Goal: Task Accomplishment & Management: Manage account settings

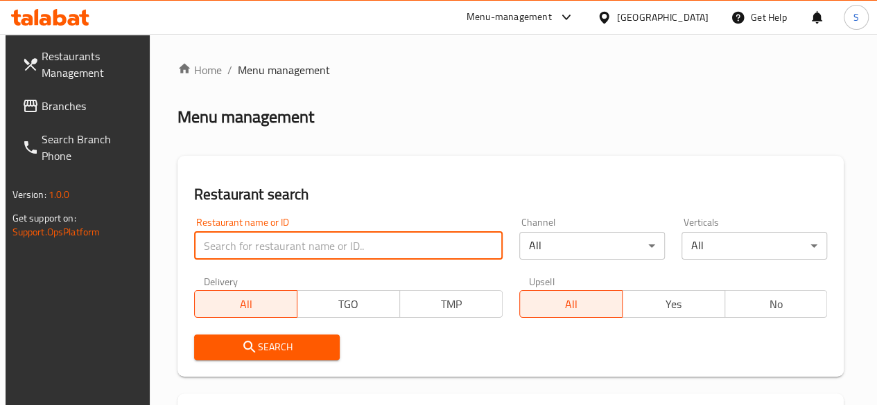
click at [251, 248] on input "search" at bounding box center [348, 246] width 308 height 28
type input "olio"
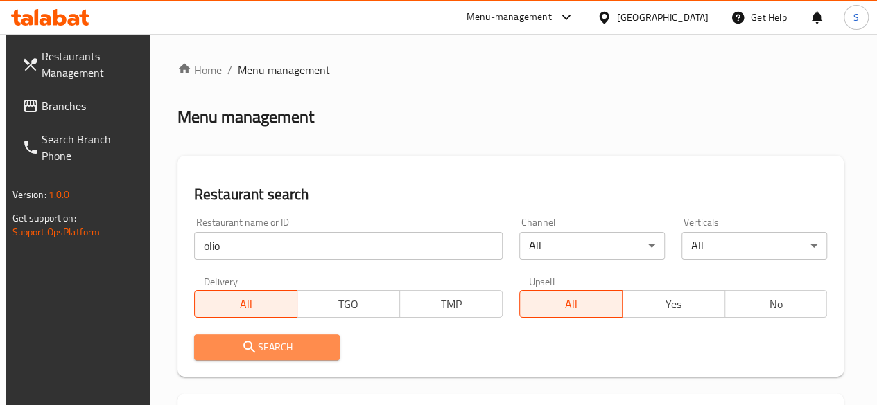
click at [282, 343] on span "Search" at bounding box center [266, 347] width 123 height 17
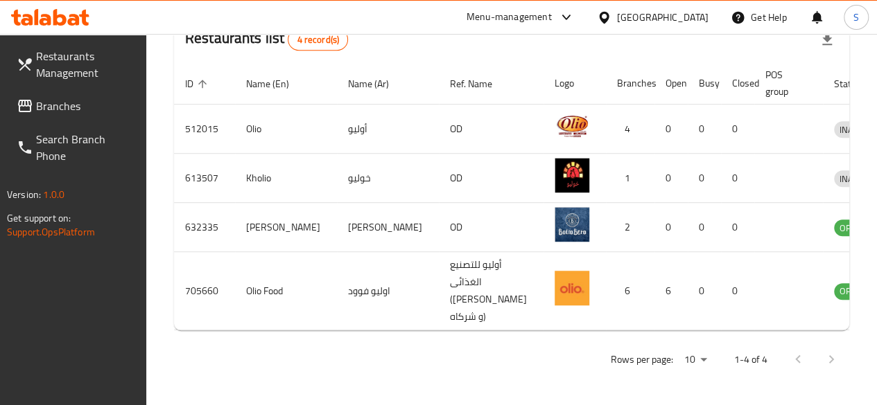
scroll to position [390, 0]
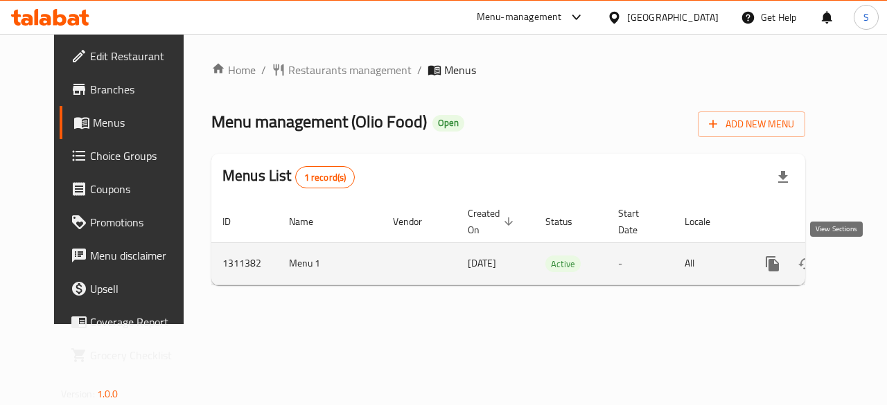
click at [866, 261] on icon "enhanced table" at bounding box center [872, 264] width 12 height 12
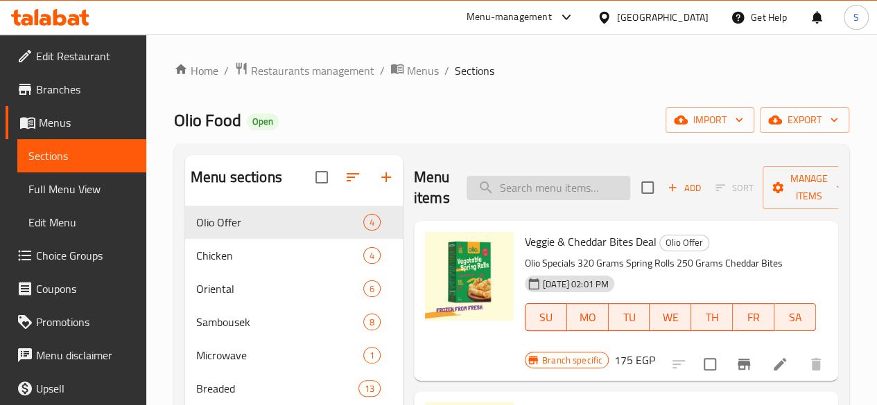
click at [532, 191] on input "search" at bounding box center [548, 188] width 164 height 24
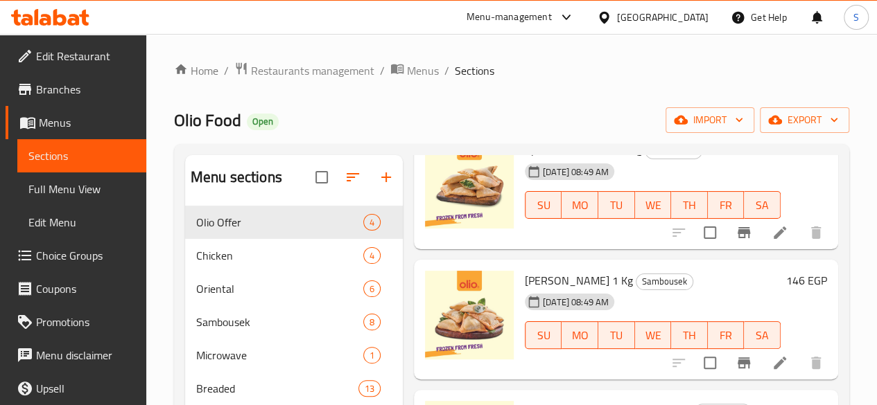
scroll to position [1314, 0]
click at [604, 326] on span "TU" at bounding box center [617, 336] width 26 height 20
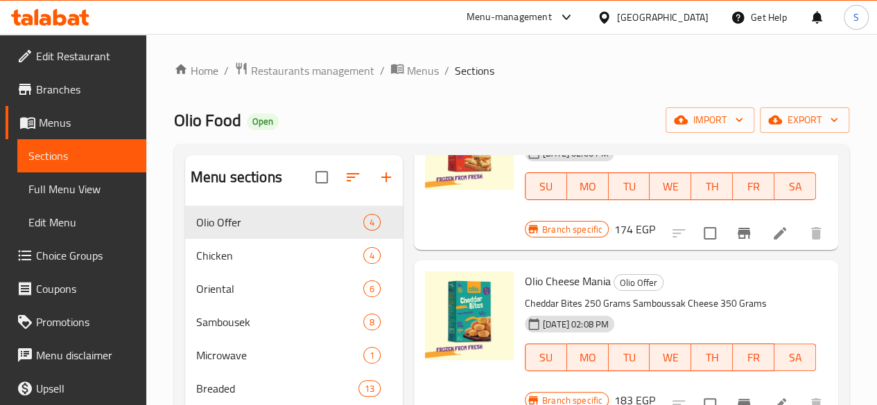
scroll to position [0, 0]
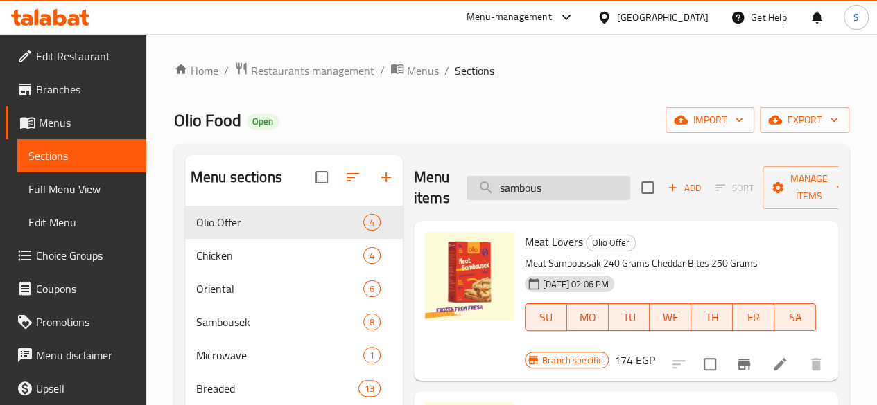
click at [539, 180] on input "sambous" at bounding box center [548, 188] width 164 height 24
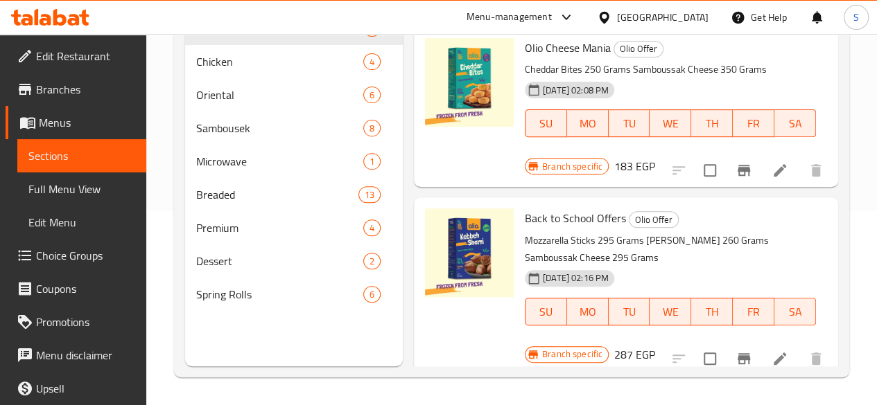
scroll to position [188, 0]
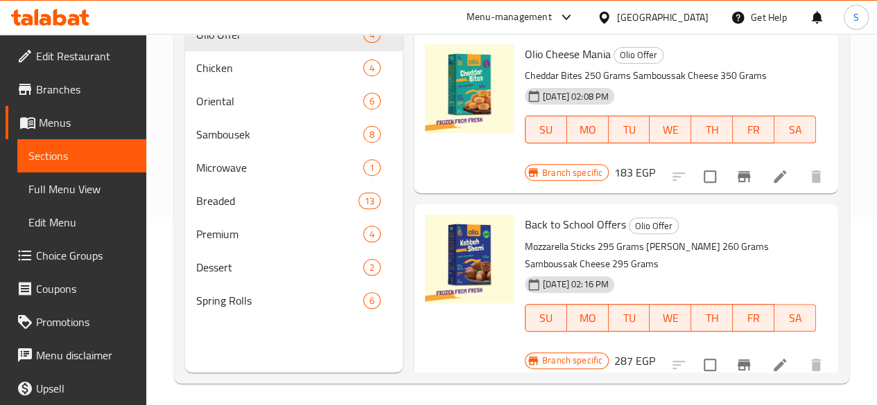
type input "samboussak chee"
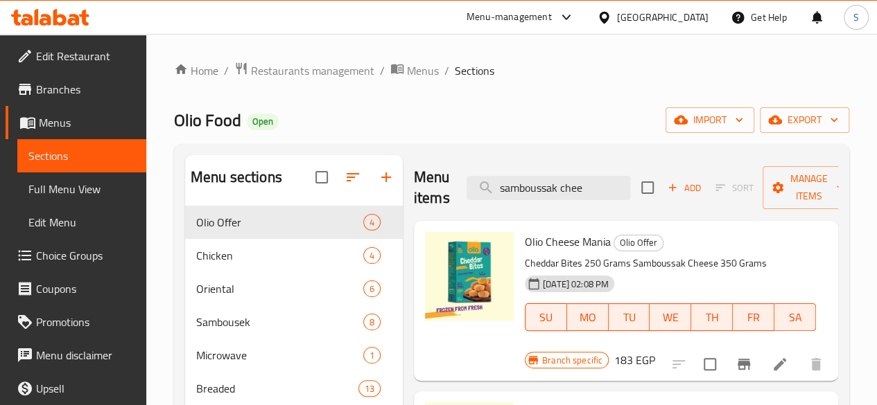
drag, startPoint x: 563, startPoint y: 186, endPoint x: 402, endPoint y: 180, distance: 160.9
click at [414, 180] on div "Menu items samboussak chee Add Sort Manage items" at bounding box center [626, 188] width 424 height 66
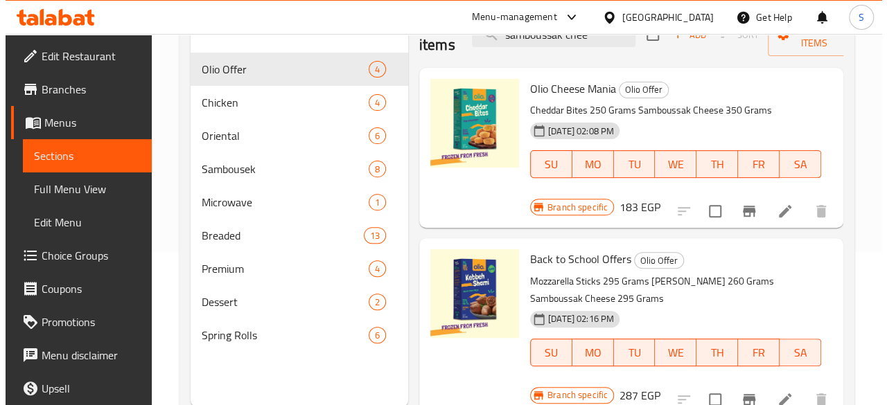
scroll to position [194, 0]
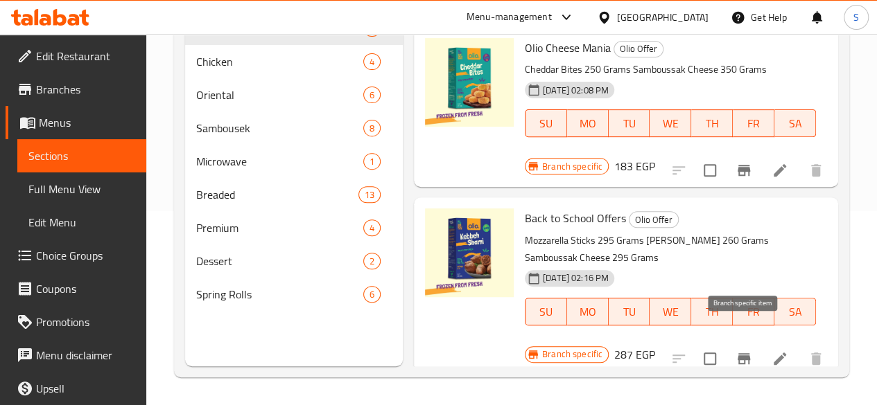
click at [738, 353] on icon "Branch-specific-item" at bounding box center [743, 358] width 12 height 11
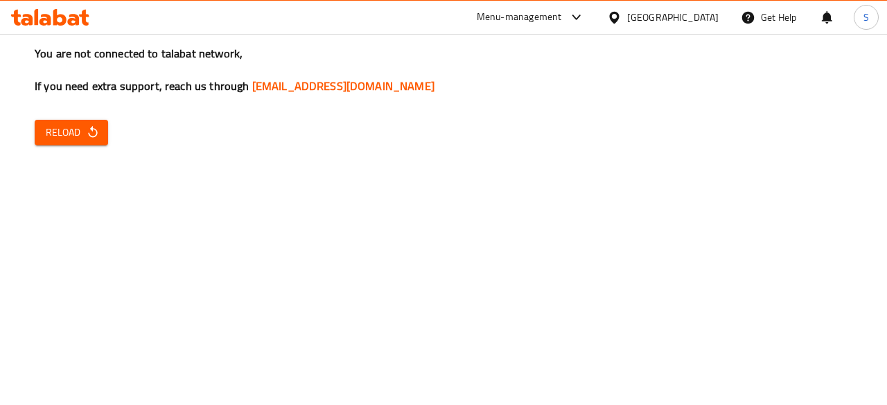
click at [60, 138] on span "Reload" at bounding box center [71, 132] width 51 height 17
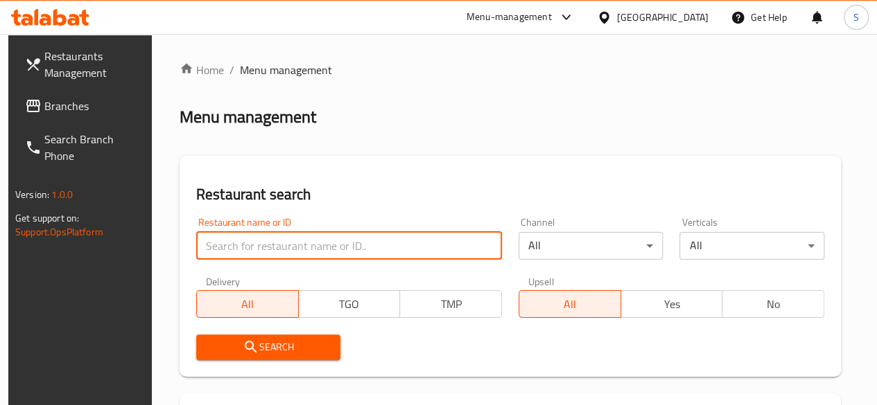
click at [202, 246] on input "search" at bounding box center [349, 246] width 306 height 28
type input "olio"
click button "Search" at bounding box center [268, 348] width 145 height 26
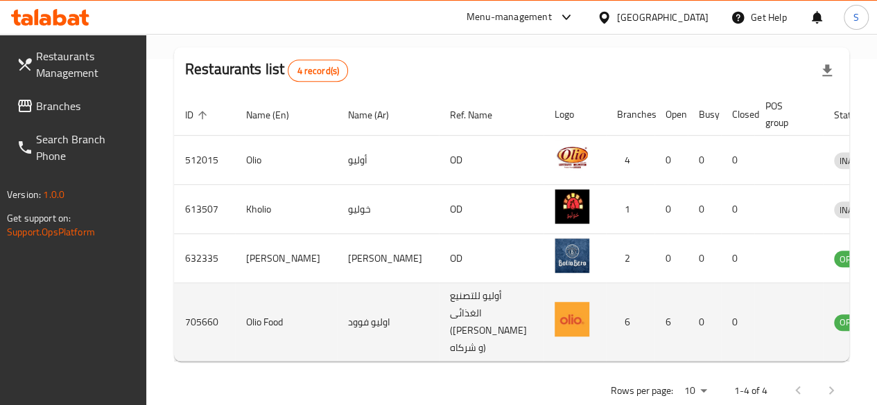
scroll to position [411, 0]
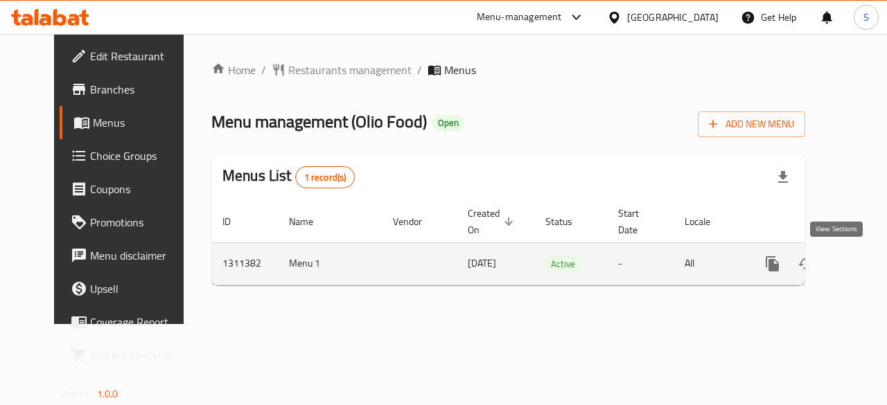
click at [864, 261] on icon "enhanced table" at bounding box center [872, 264] width 17 height 17
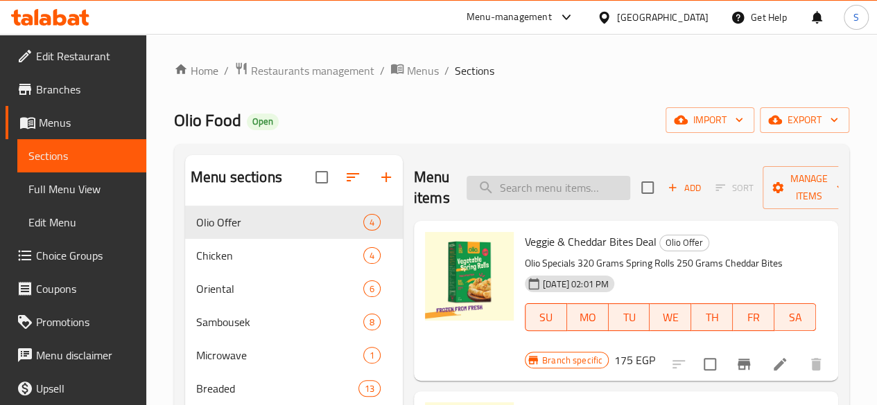
click at [500, 189] on input "search" at bounding box center [548, 188] width 164 height 24
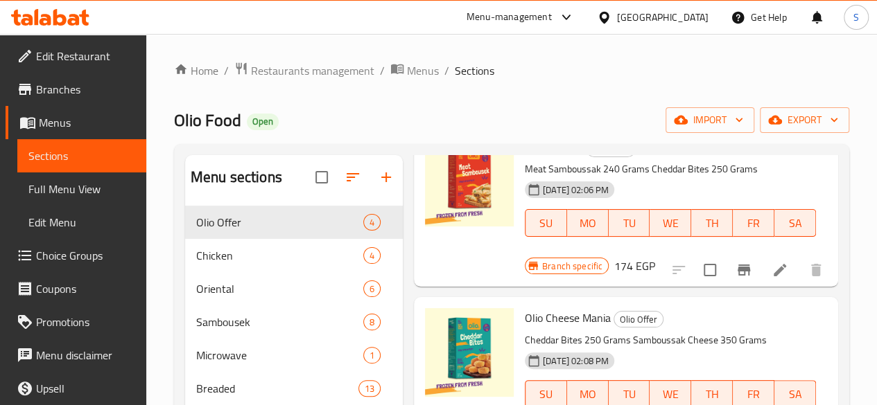
scroll to position [155, 0]
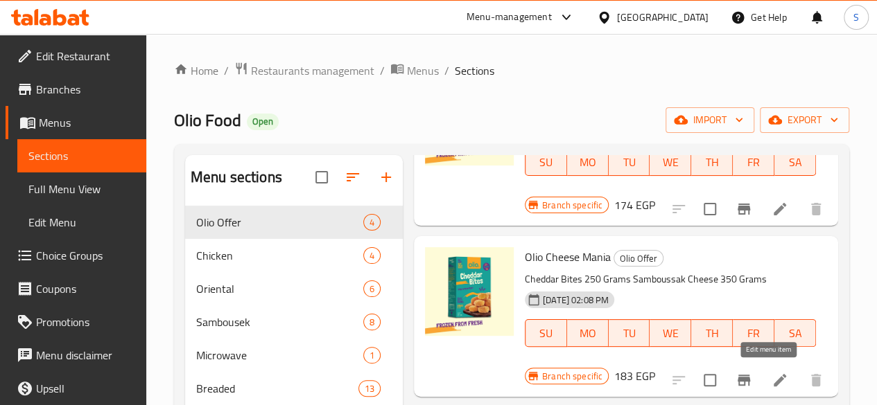
type input "samboussa"
click at [773, 376] on icon at bounding box center [779, 380] width 12 height 12
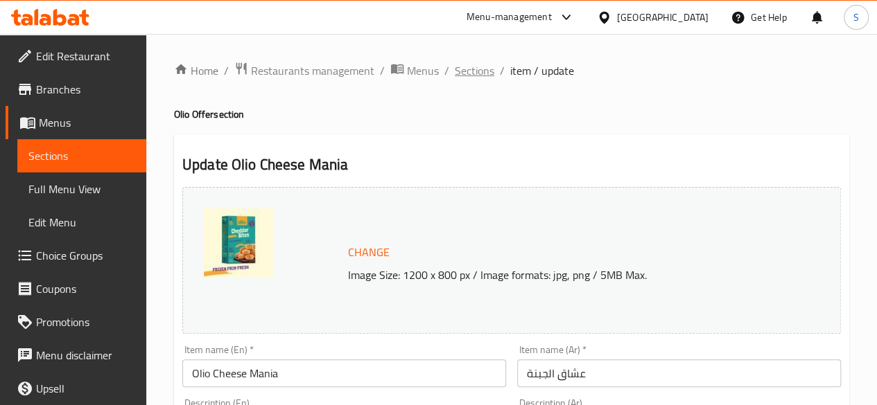
click at [460, 70] on span "Sections" at bounding box center [475, 70] width 40 height 17
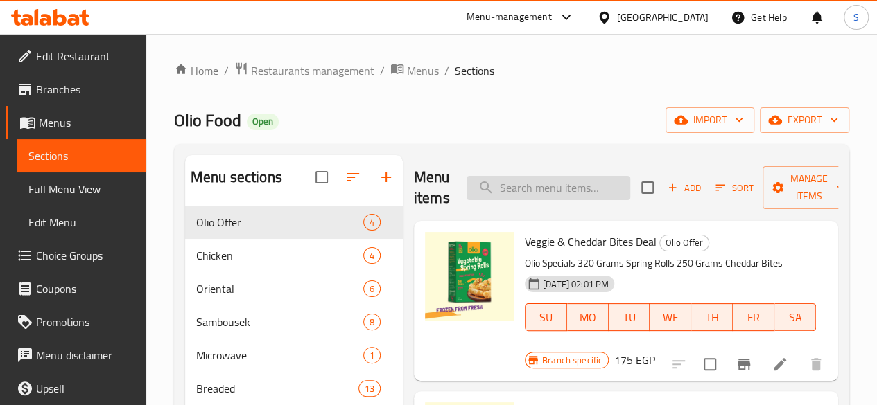
click at [492, 186] on input "search" at bounding box center [548, 188] width 164 height 24
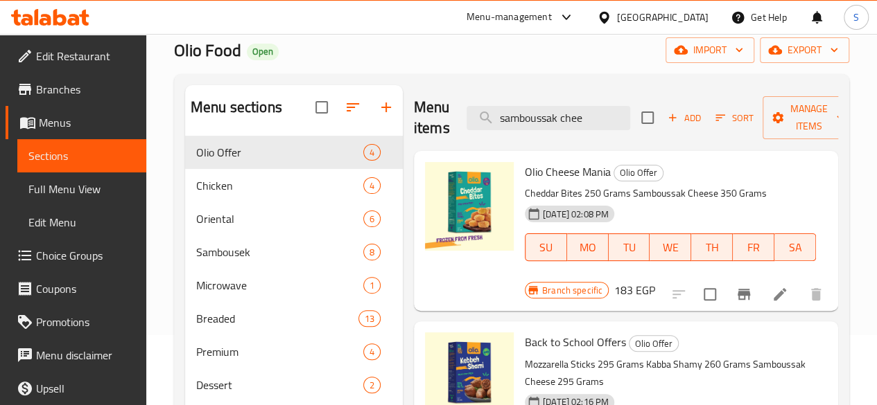
scroll to position [194, 0]
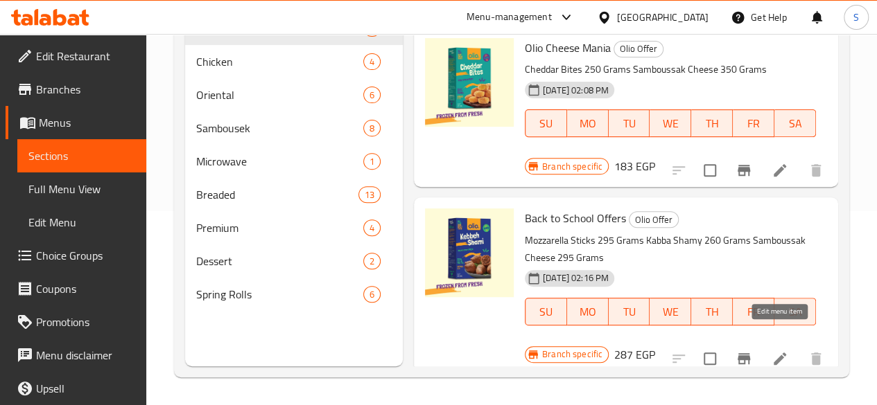
type input "samboussak chee"
click at [780, 353] on icon at bounding box center [779, 359] width 12 height 12
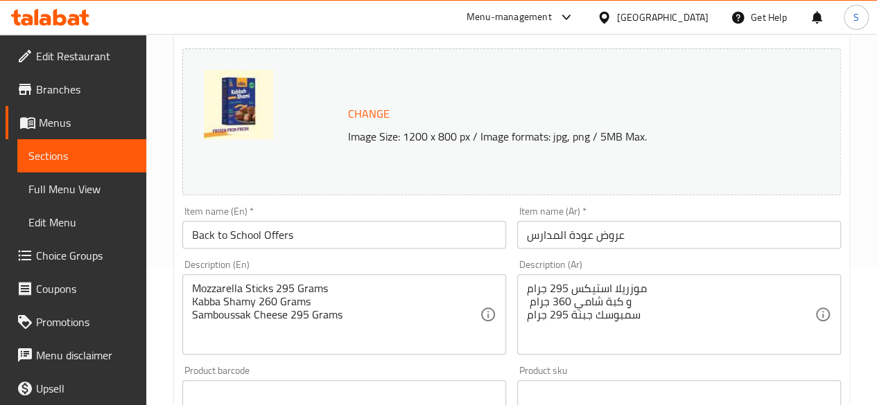
scroll to position [208, 0]
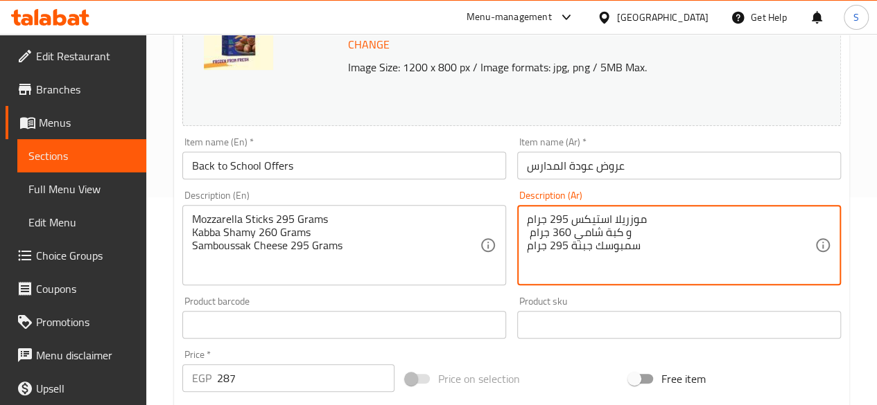
click at [556, 247] on textarea "موزريلا استيكس 295 جرام و كبة شامي 360 جرام سمبوسك جبنة 295 جرام" at bounding box center [671, 246] width 288 height 66
type textarea "موزريلا استيكس 295 جرام و كبة شامي 360 جرام سمبوسك جبنة 350 جرام"
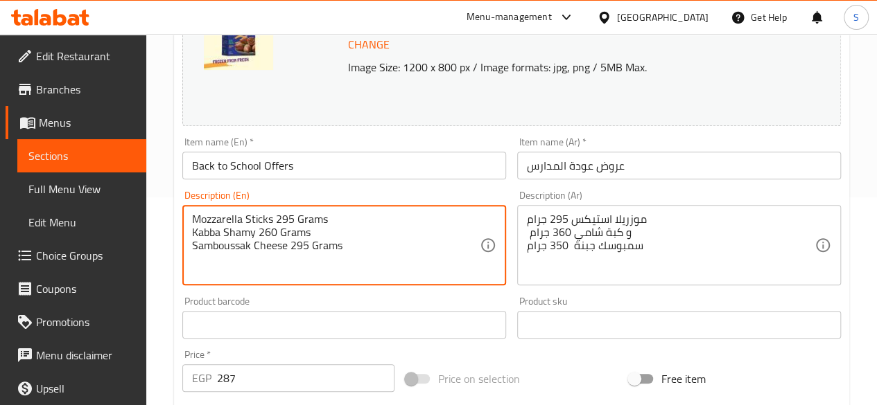
click at [297, 247] on textarea "Mozzarella Sticks 295 Grams [PERSON_NAME] 260 Grams Samboussak Cheese 295 Grams" at bounding box center [336, 246] width 288 height 66
click at [304, 247] on textarea "Mozzarella Sticks 295 Grams [PERSON_NAME] 260 Grams Samboussak Cheese 295 Grams" at bounding box center [336, 246] width 288 height 66
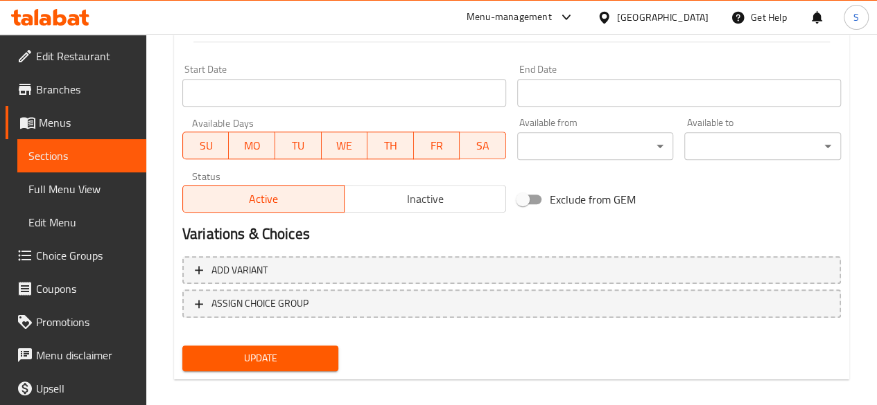
scroll to position [594, 0]
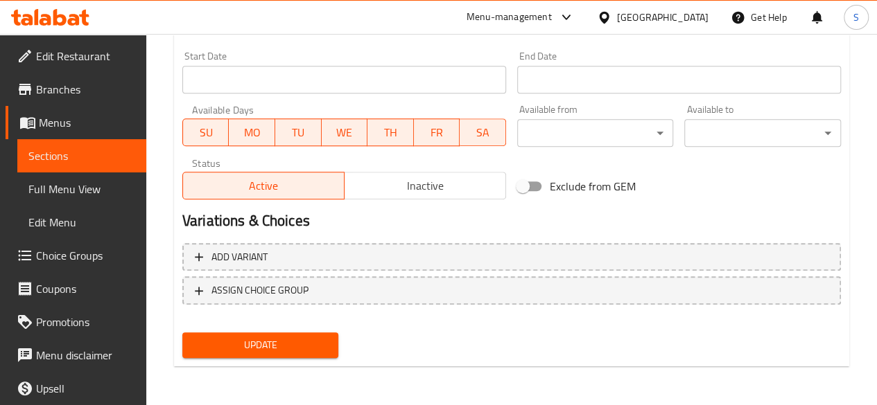
type textarea "Mozzarella Sticks 295 Grams Kabba Shamy 260 Grams Samboussak Cheese 350 Grams"
click at [276, 347] on span "Update" at bounding box center [260, 345] width 134 height 17
click at [264, 347] on span "Update" at bounding box center [260, 345] width 134 height 17
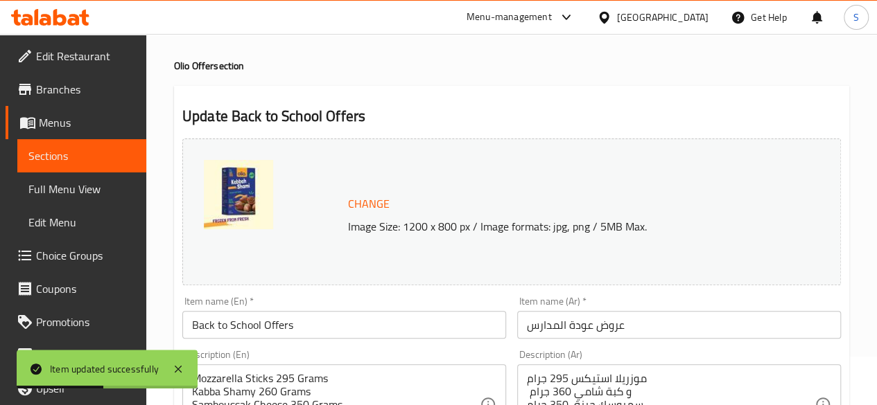
scroll to position [0, 0]
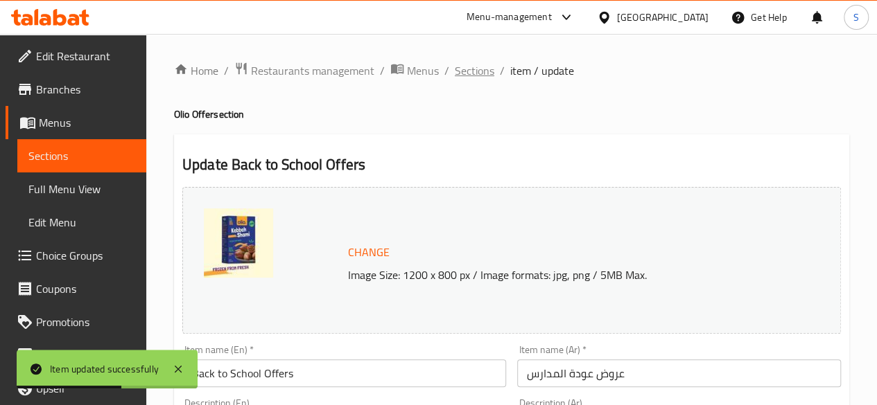
click at [475, 76] on span "Sections" at bounding box center [475, 70] width 40 height 17
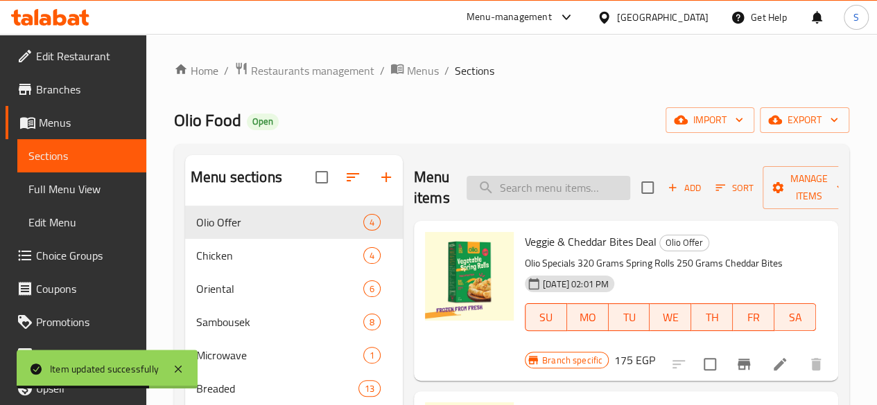
click at [505, 198] on input "search" at bounding box center [548, 188] width 164 height 24
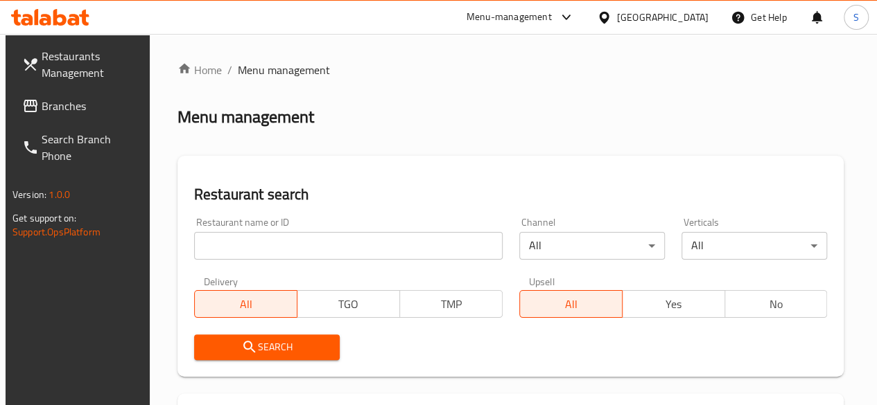
click at [552, 25] on div "Menu-management" at bounding box center [508, 17] width 85 height 17
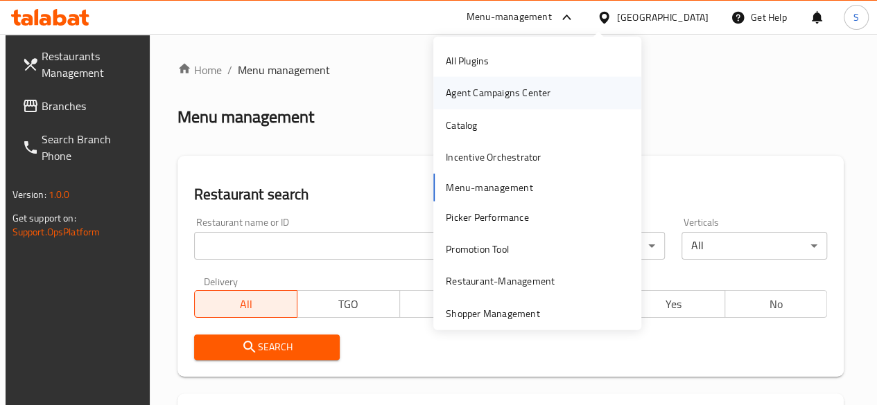
click at [515, 92] on div "Agent Campaigns Center" at bounding box center [498, 92] width 105 height 15
